Goal: Transaction & Acquisition: Download file/media

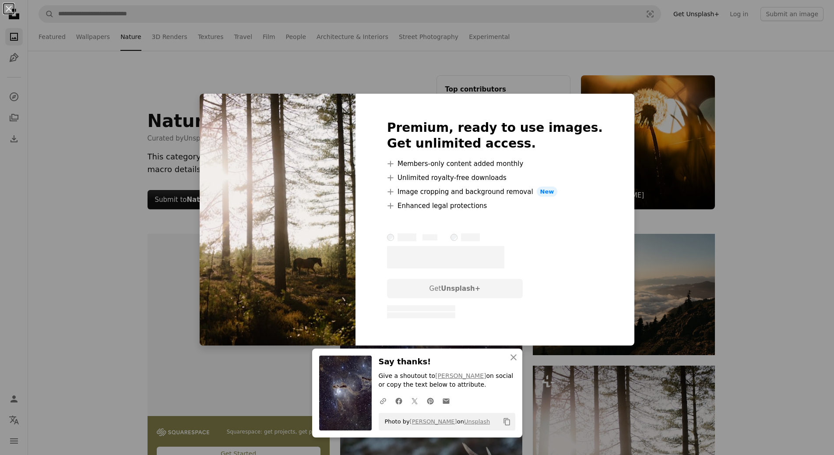
scroll to position [156, 0]
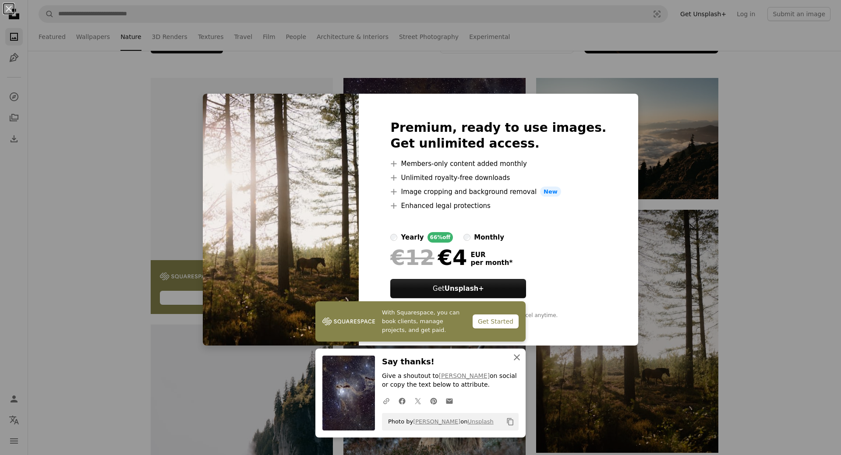
click at [512, 357] on icon "An X shape" at bounding box center [517, 357] width 11 height 11
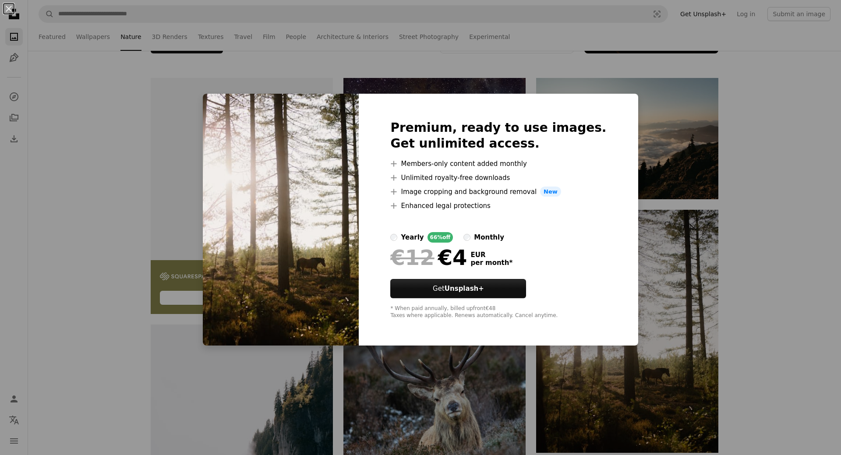
click at [762, 166] on div "An X shape Premium, ready to use images. Get unlimited access. A plus sign Memb…" at bounding box center [420, 227] width 841 height 455
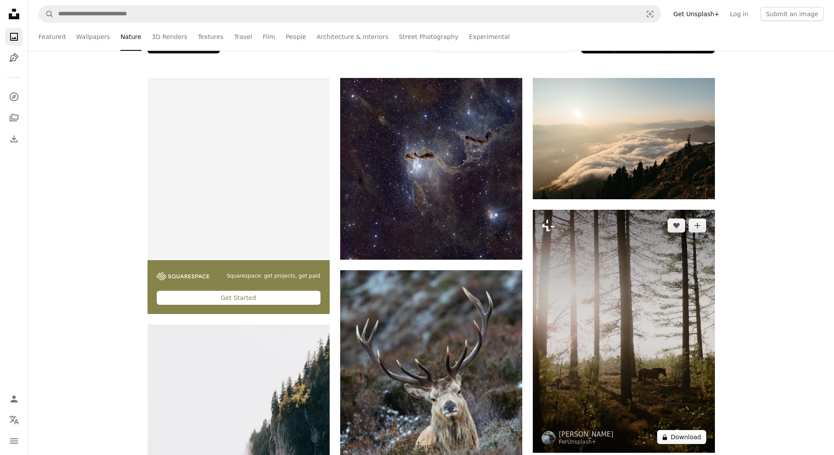
click at [680, 438] on button "A lock Download" at bounding box center [681, 437] width 49 height 14
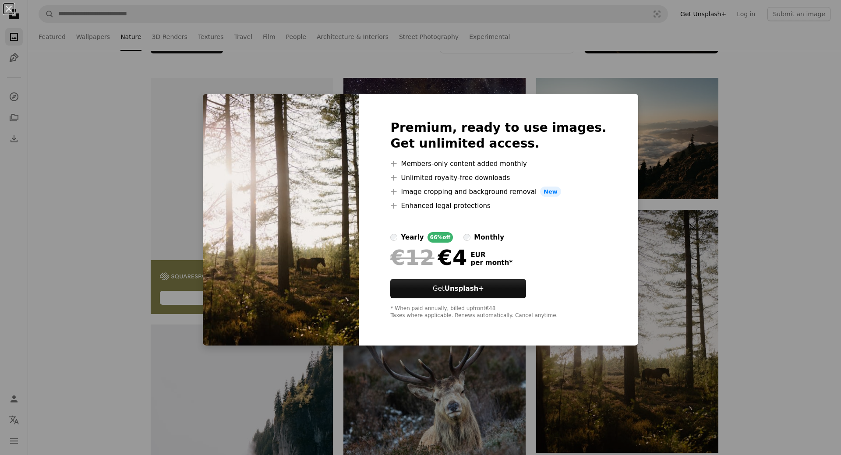
click at [767, 219] on div "An X shape Premium, ready to use images. Get unlimited access. A plus sign Memb…" at bounding box center [420, 227] width 841 height 455
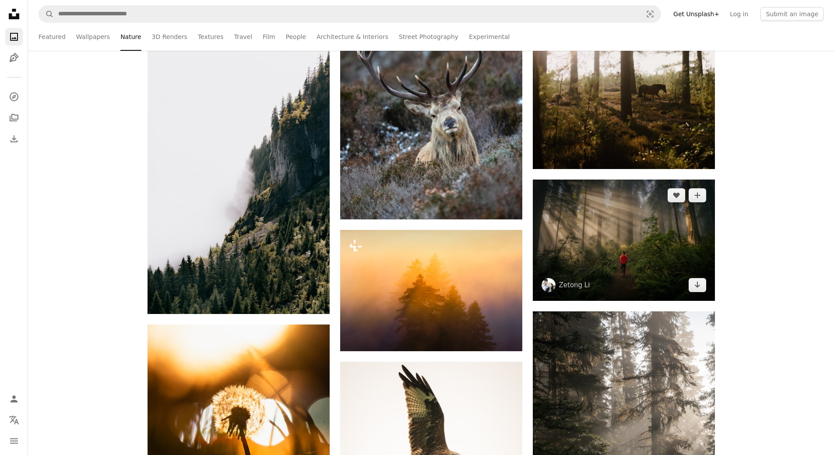
scroll to position [506, 0]
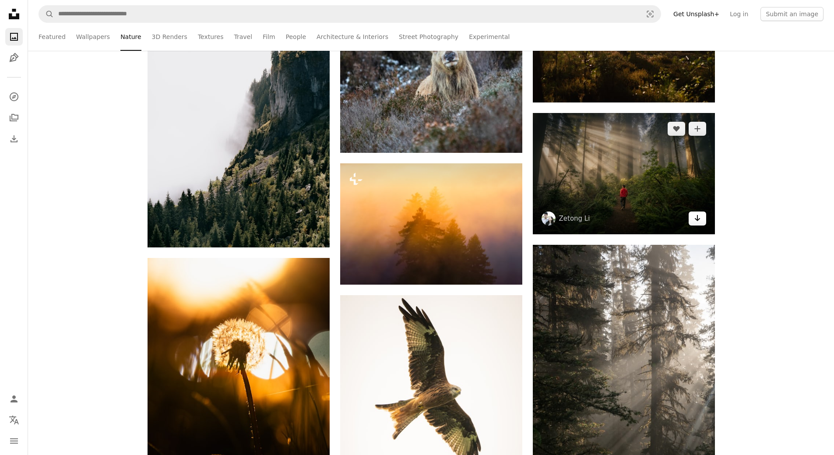
click at [699, 220] on icon "Download" at bounding box center [698, 218] width 6 height 6
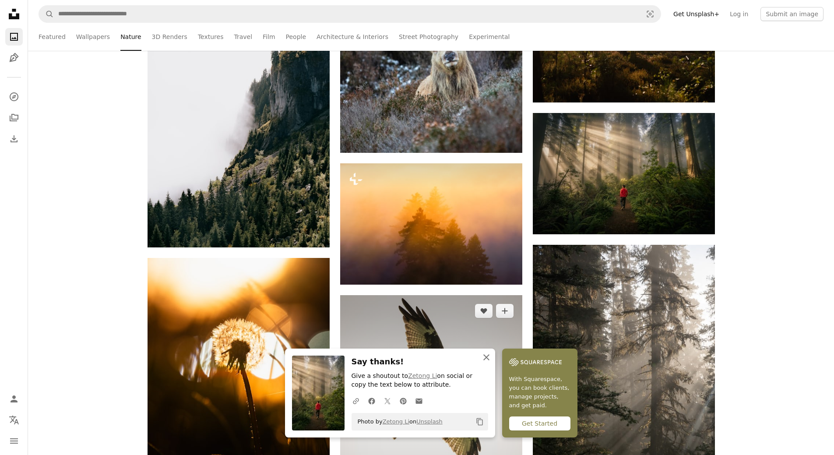
drag, startPoint x: 487, startPoint y: 357, endPoint x: 494, endPoint y: 345, distance: 14.3
click at [487, 357] on icon "An X shape" at bounding box center [486, 357] width 11 height 11
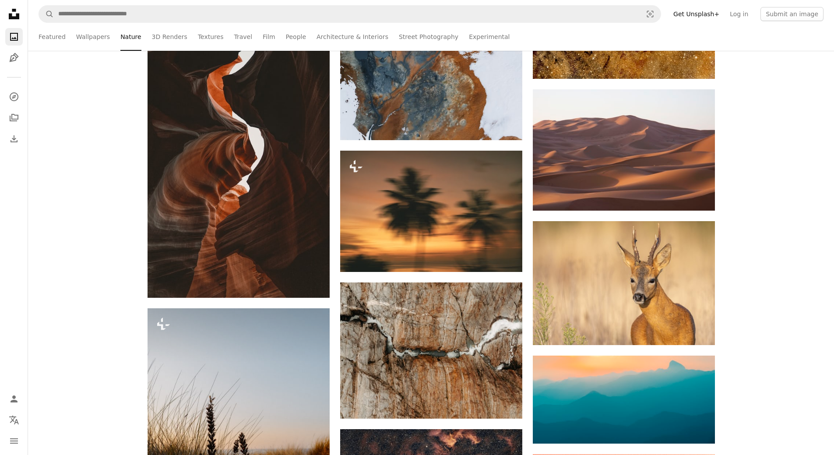
scroll to position [15399, 0]
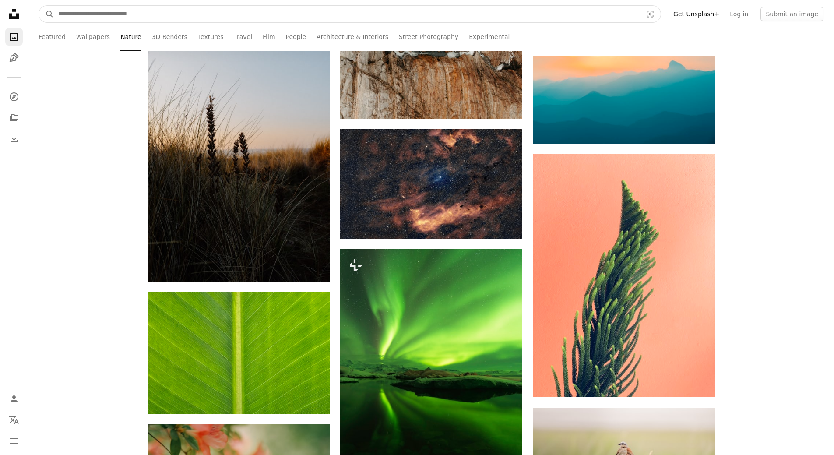
click at [103, 17] on input "Find visuals sitewide" at bounding box center [347, 14] width 586 height 17
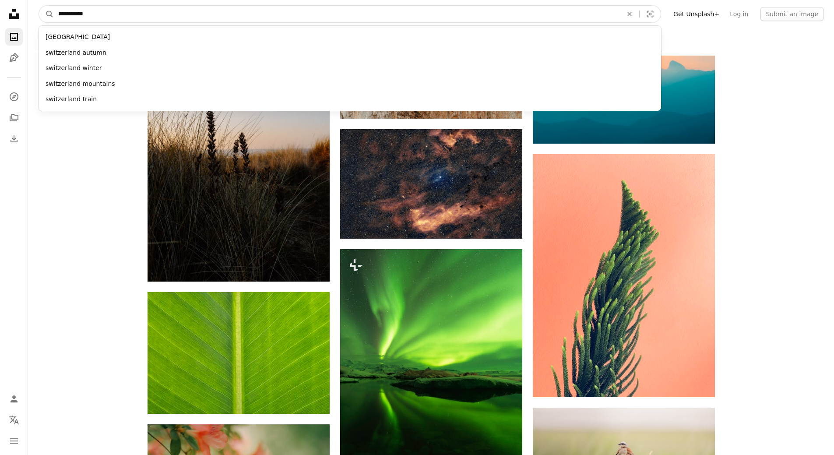
type input "**********"
click at [39, 6] on button "A magnifying glass" at bounding box center [46, 14] width 15 height 17
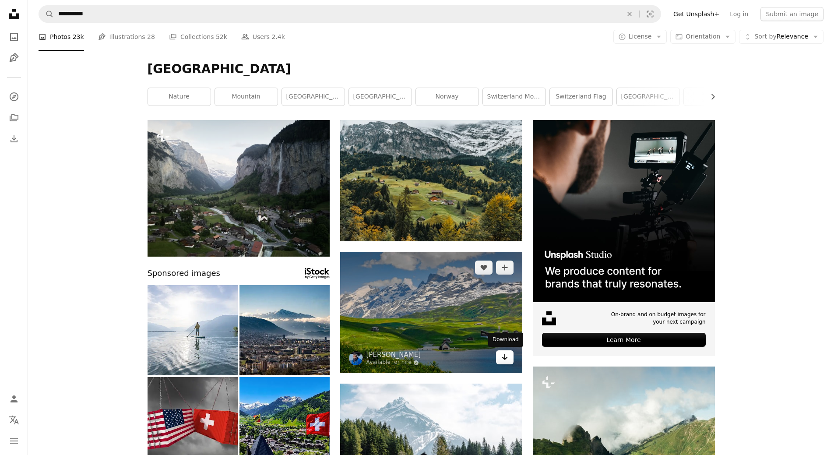
click at [503, 361] on icon "Arrow pointing down" at bounding box center [504, 357] width 7 height 11
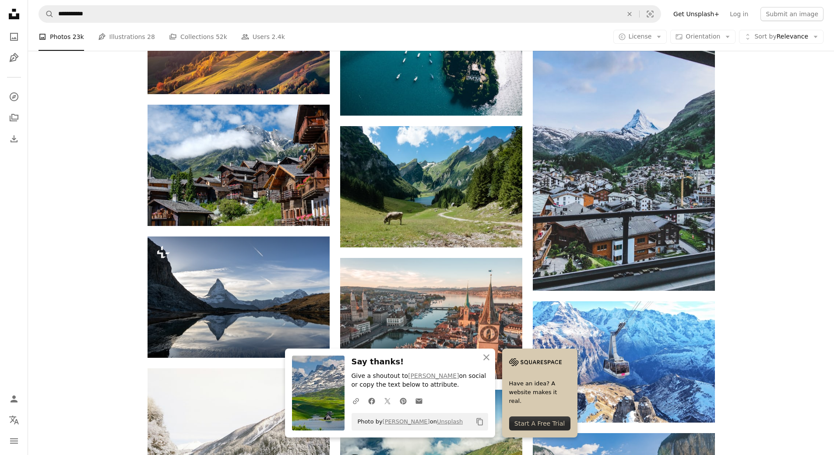
scroll to position [713, 0]
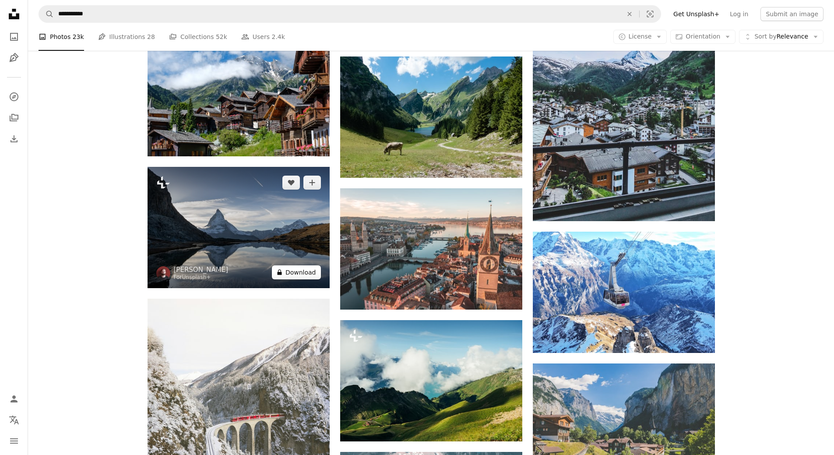
click at [306, 273] on button "A lock Download" at bounding box center [296, 272] width 49 height 14
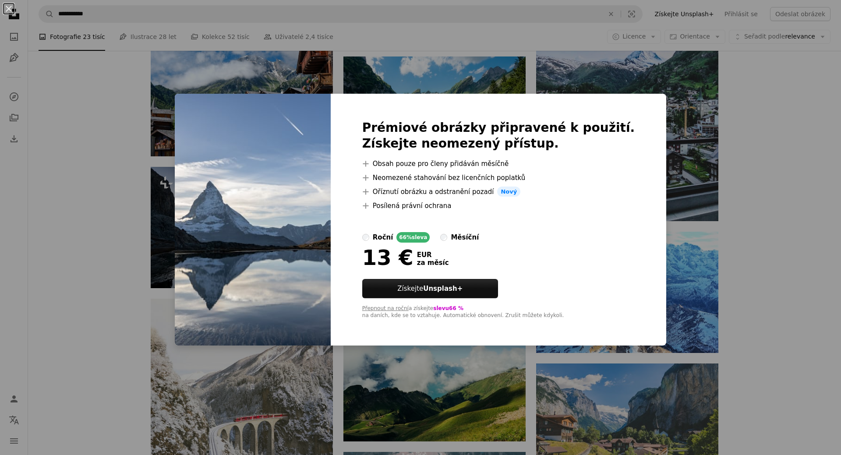
click at [759, 219] on div "An X shape Prémiové obrázky připravené k použití. Získejte neomezený přístup. A…" at bounding box center [420, 227] width 841 height 455
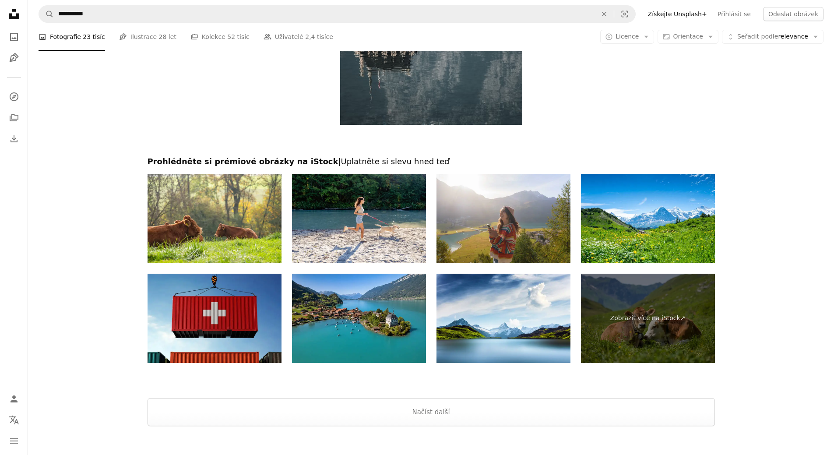
scroll to position [1406, 0]
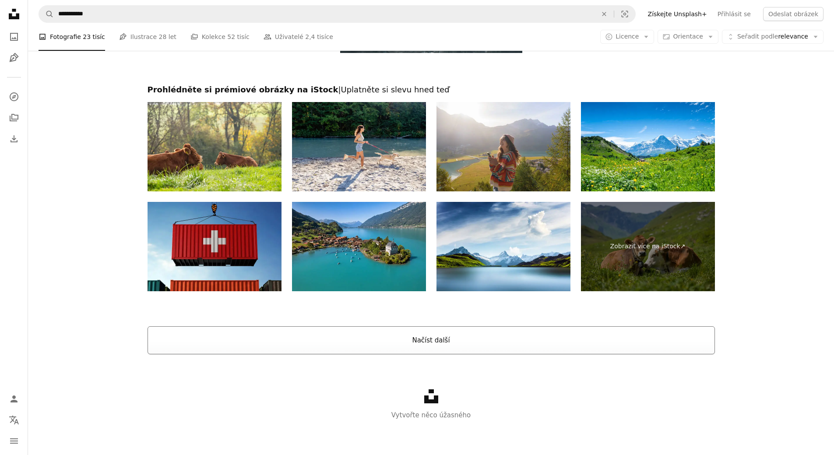
click at [448, 346] on button "Načíst další" at bounding box center [432, 340] width 568 height 28
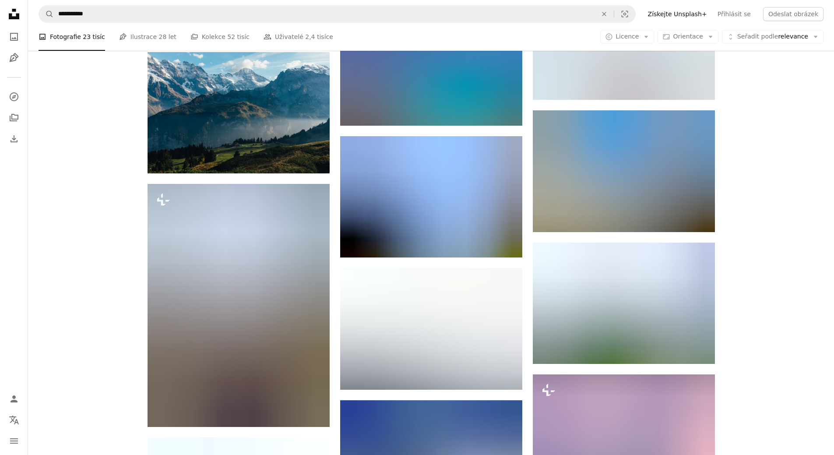
scroll to position [4475, 0]
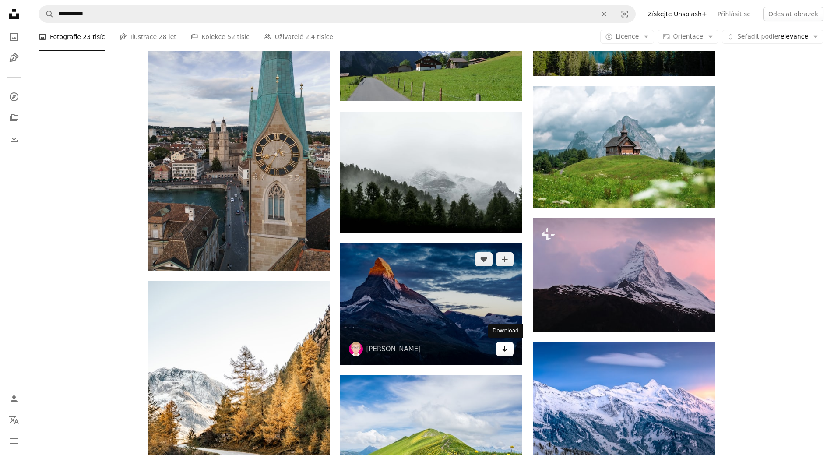
click at [506, 352] on icon "Arrow pointing down" at bounding box center [504, 348] width 7 height 11
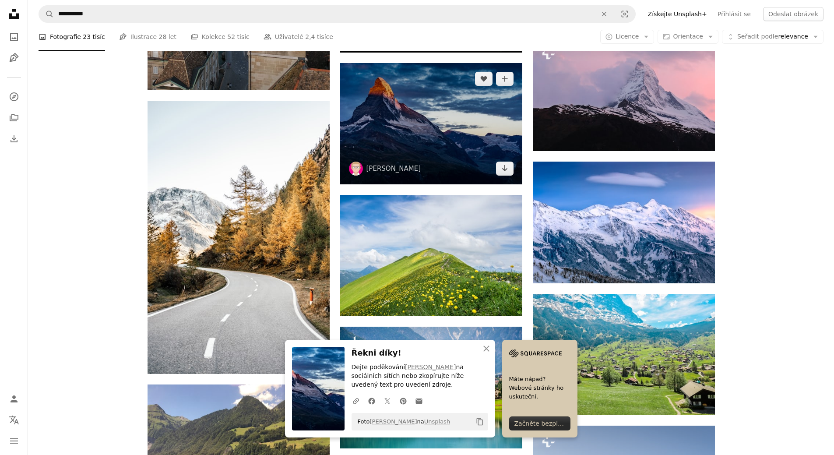
scroll to position [4751, 0]
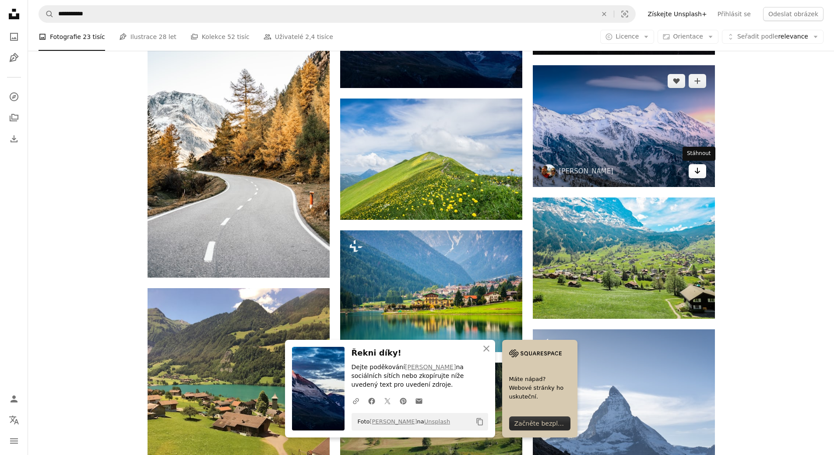
click at [696, 176] on icon "Arrow pointing down" at bounding box center [697, 171] width 7 height 11
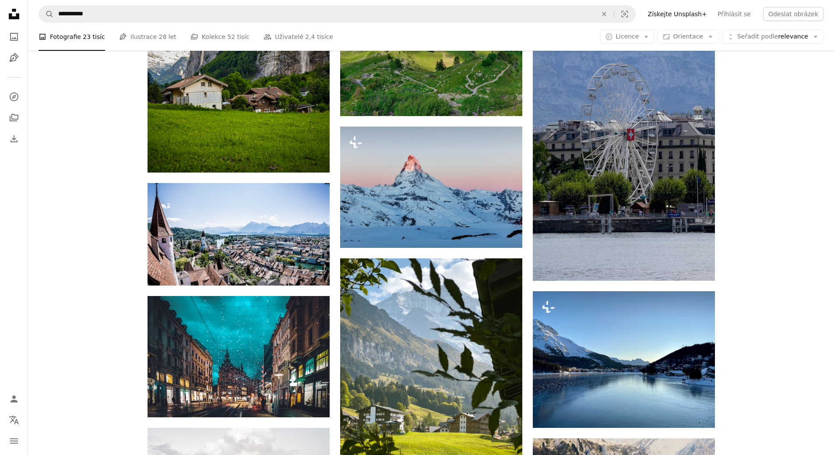
scroll to position [7778, 0]
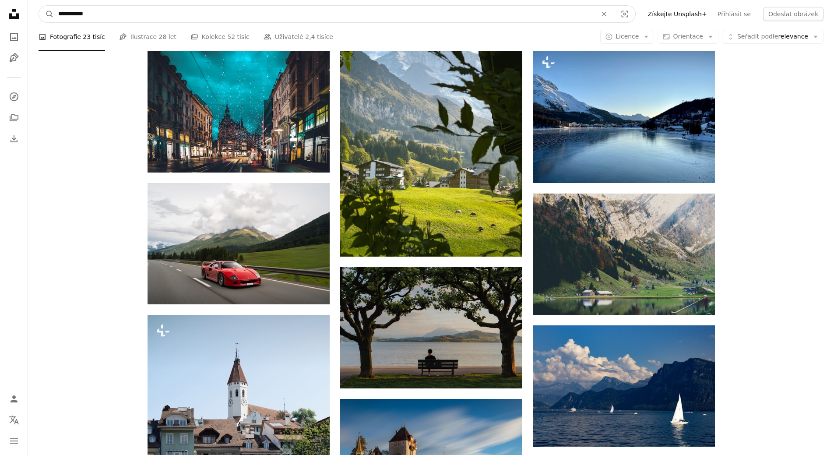
drag, startPoint x: 88, startPoint y: 11, endPoint x: 0, endPoint y: 0, distance: 88.7
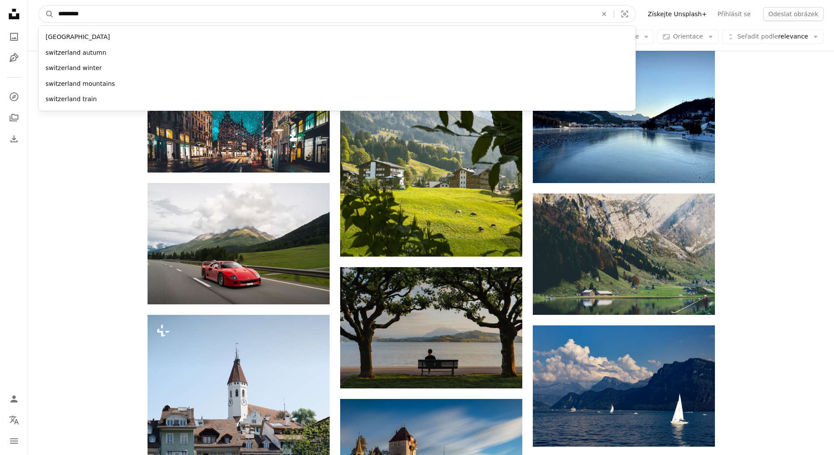
type input "*********"
click at [39, 6] on button "A magnifying glass" at bounding box center [46, 14] width 15 height 17
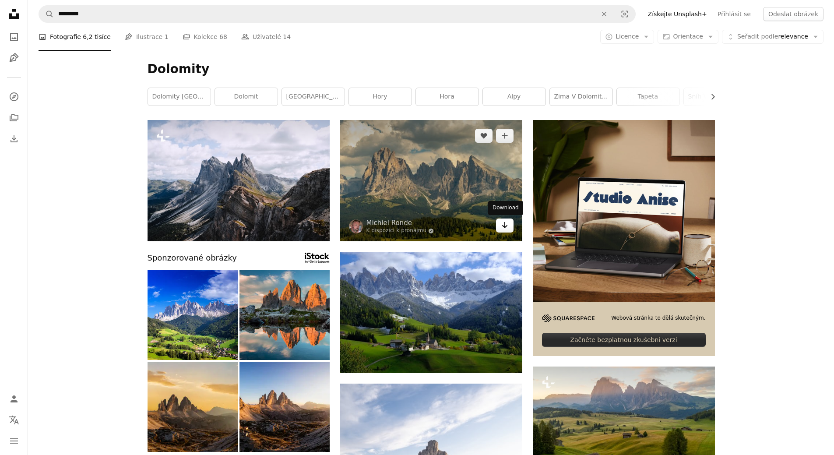
click at [509, 227] on link "Arrow pointing down" at bounding box center [505, 226] width 18 height 14
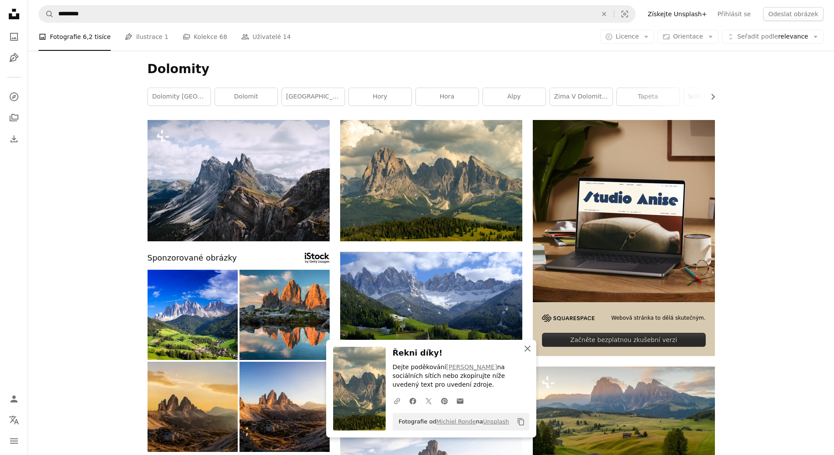
click at [530, 350] on icon "button" at bounding box center [528, 349] width 6 height 6
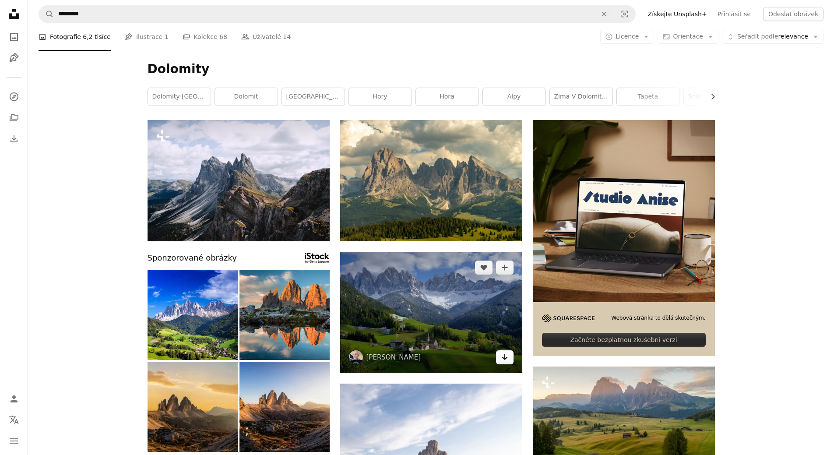
click at [506, 360] on icon "Arrow pointing down" at bounding box center [504, 357] width 7 height 11
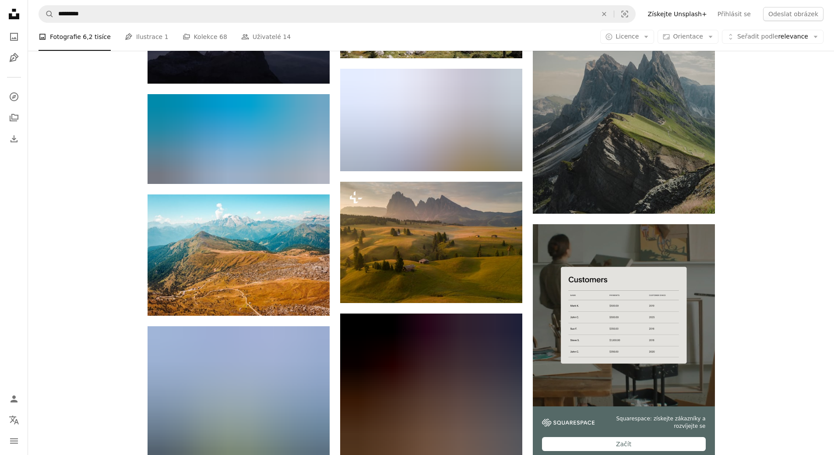
scroll to position [2716, 0]
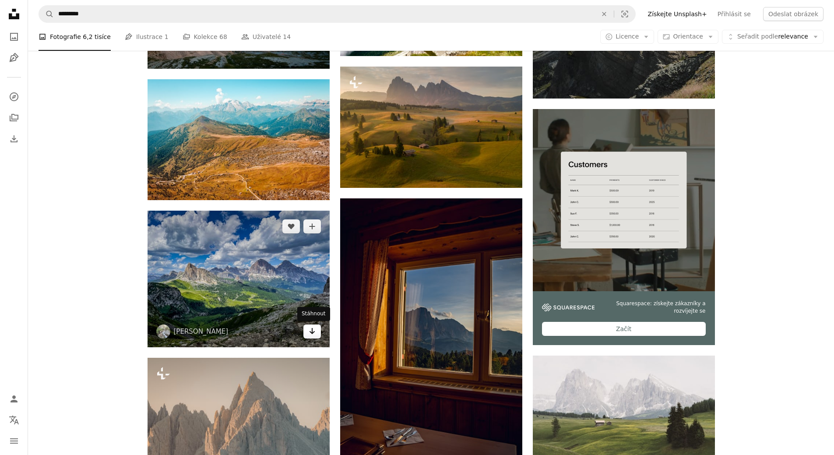
click at [313, 335] on icon "Arrow pointing down" at bounding box center [312, 331] width 7 height 11
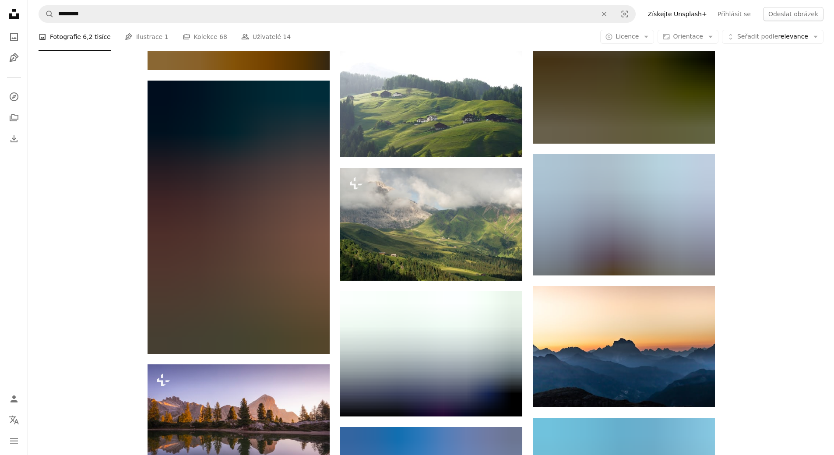
scroll to position [6783, 0]
